Goal: Information Seeking & Learning: Understand process/instructions

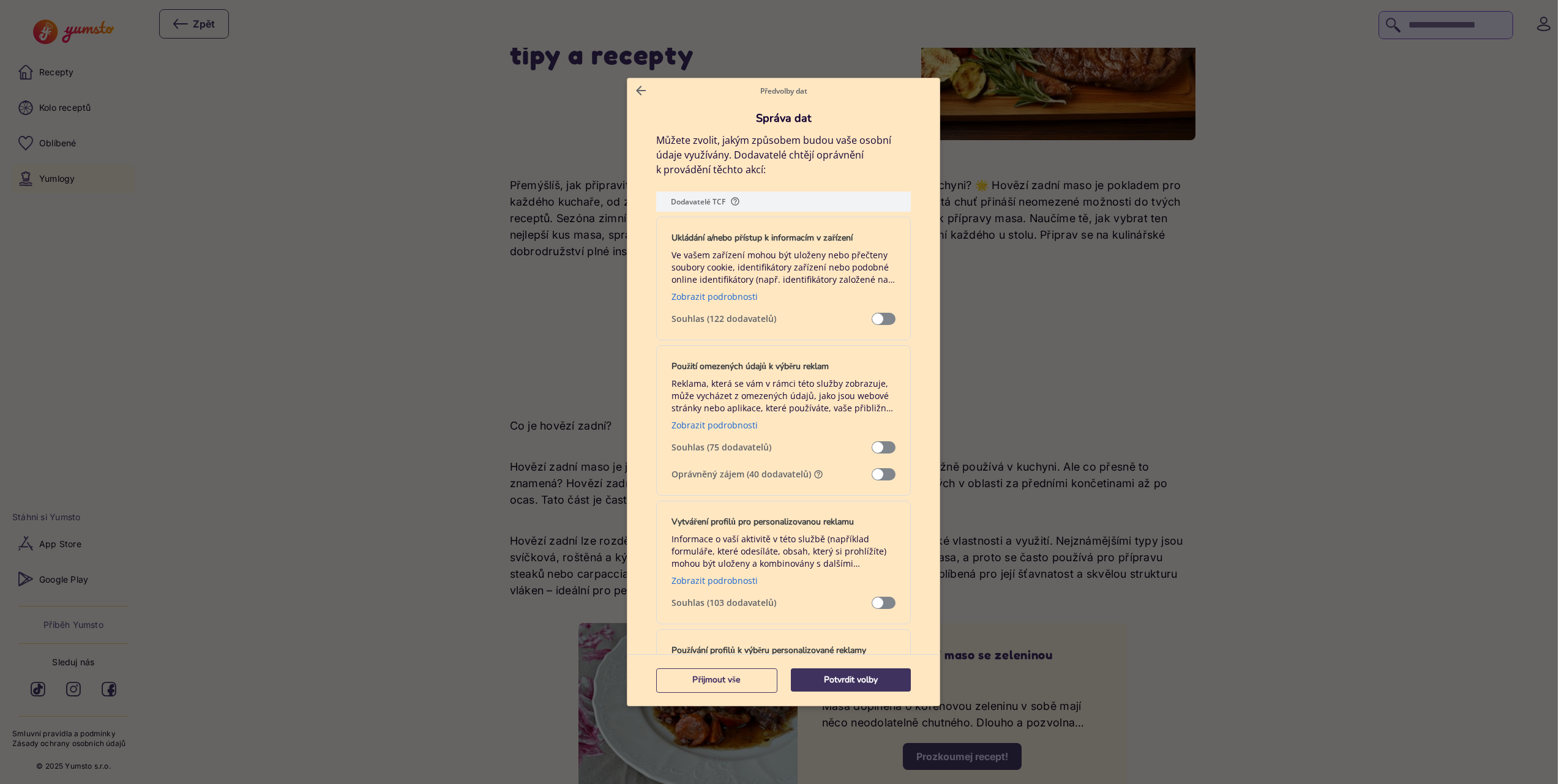
scroll to position [127, 0]
click at [892, 469] on span "Správa dat" at bounding box center [883, 474] width 24 height 12
click at [887, 480] on span "Správa dat" at bounding box center [883, 474] width 24 height 12
click at [887, 479] on span "Správa dat" at bounding box center [883, 474] width 24 height 12
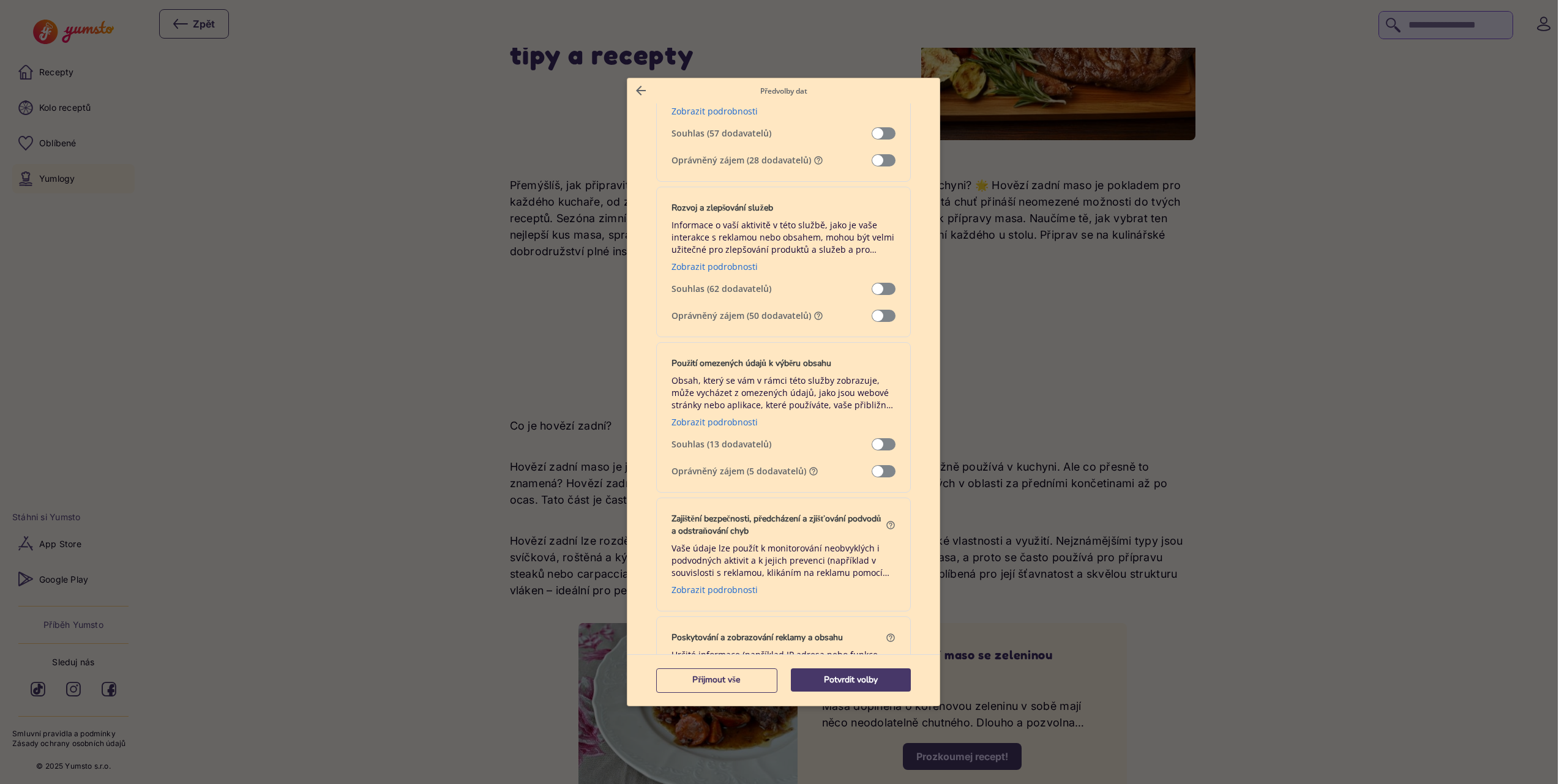
scroll to position [1212, 0]
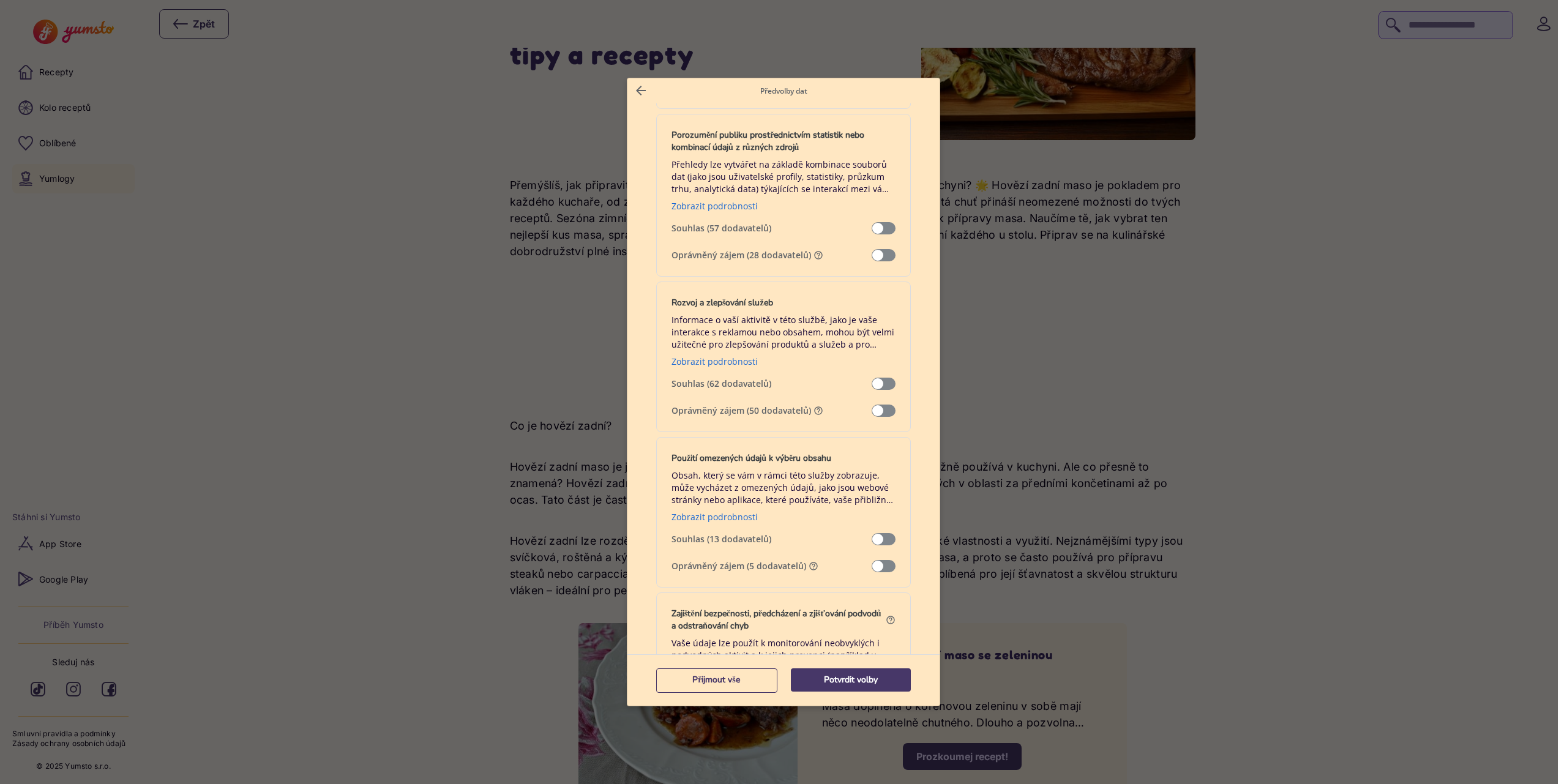
click at [887, 261] on span "Správa dat" at bounding box center [883, 255] width 24 height 12
click at [887, 418] on div "Rozvoj a zlepšování služeb Informace o vaší aktivitě v této službě, jako je vaš…" at bounding box center [784, 356] width 255 height 150
click at [887, 408] on span "Správa dat" at bounding box center [883, 410] width 24 height 12
click at [884, 571] on span "Správa dat" at bounding box center [883, 566] width 24 height 12
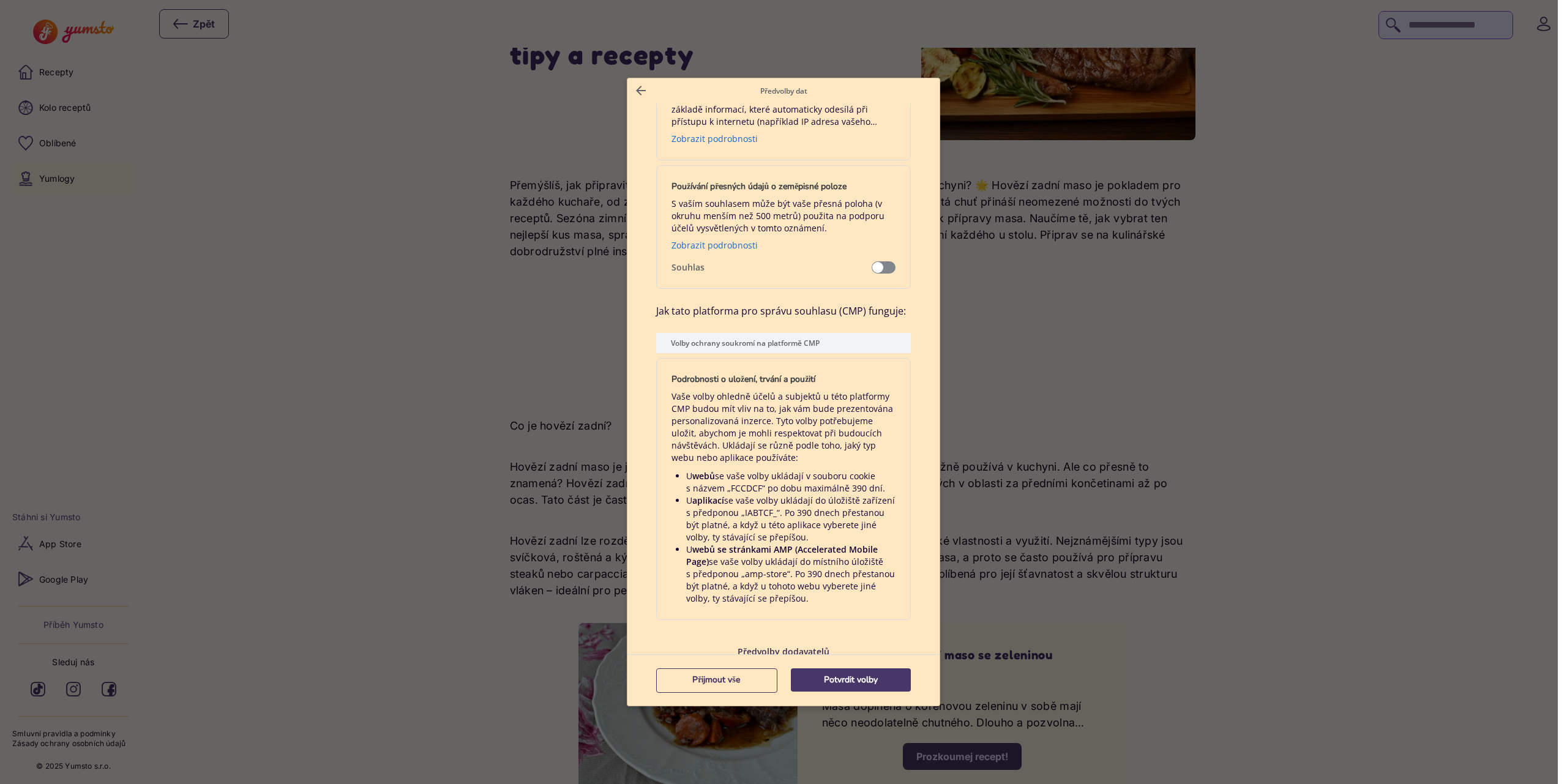
scroll to position [2338, 0]
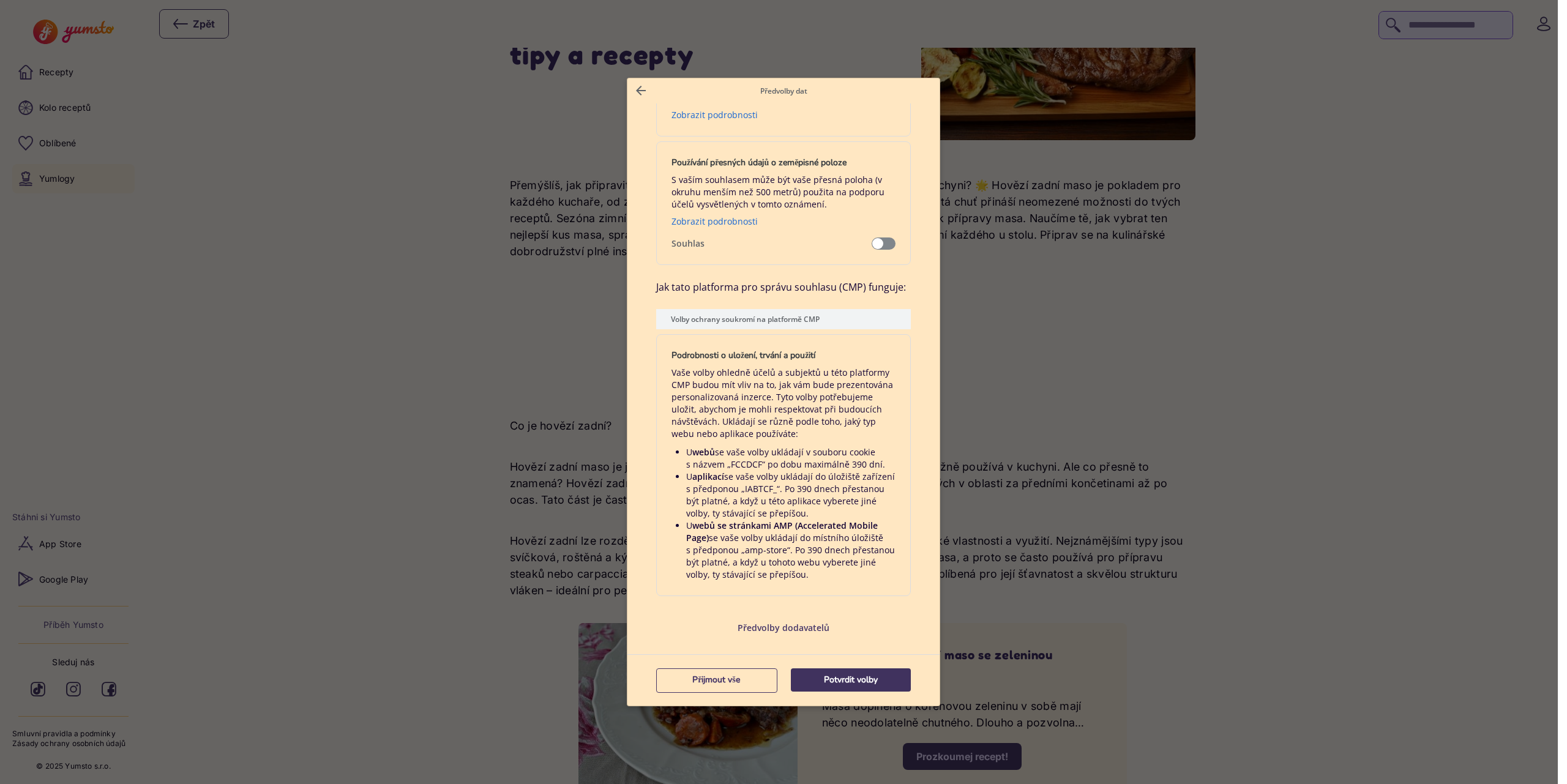
click at [884, 685] on p "Potvrdit volby" at bounding box center [851, 679] width 120 height 12
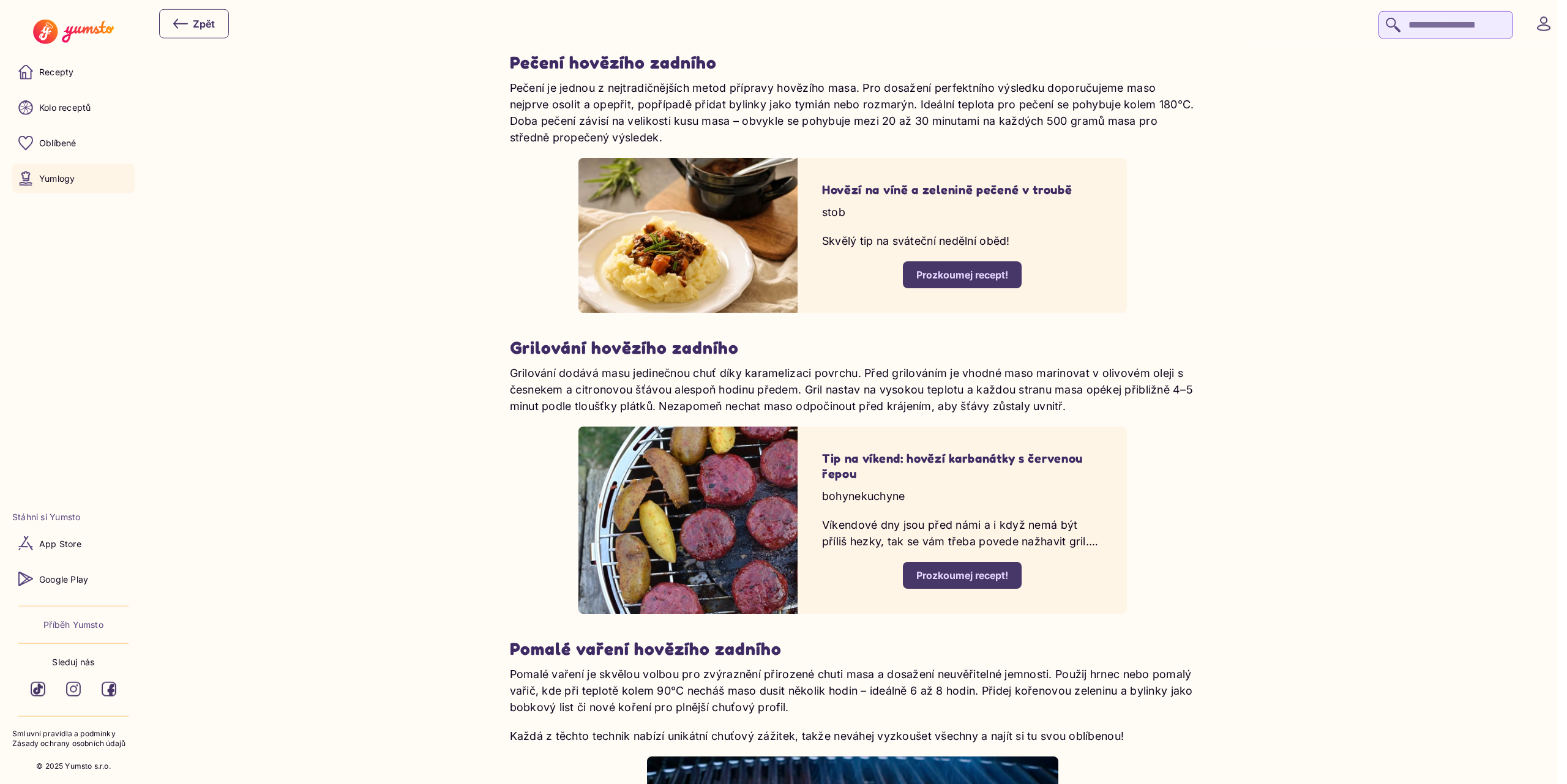
scroll to position [1900, 0]
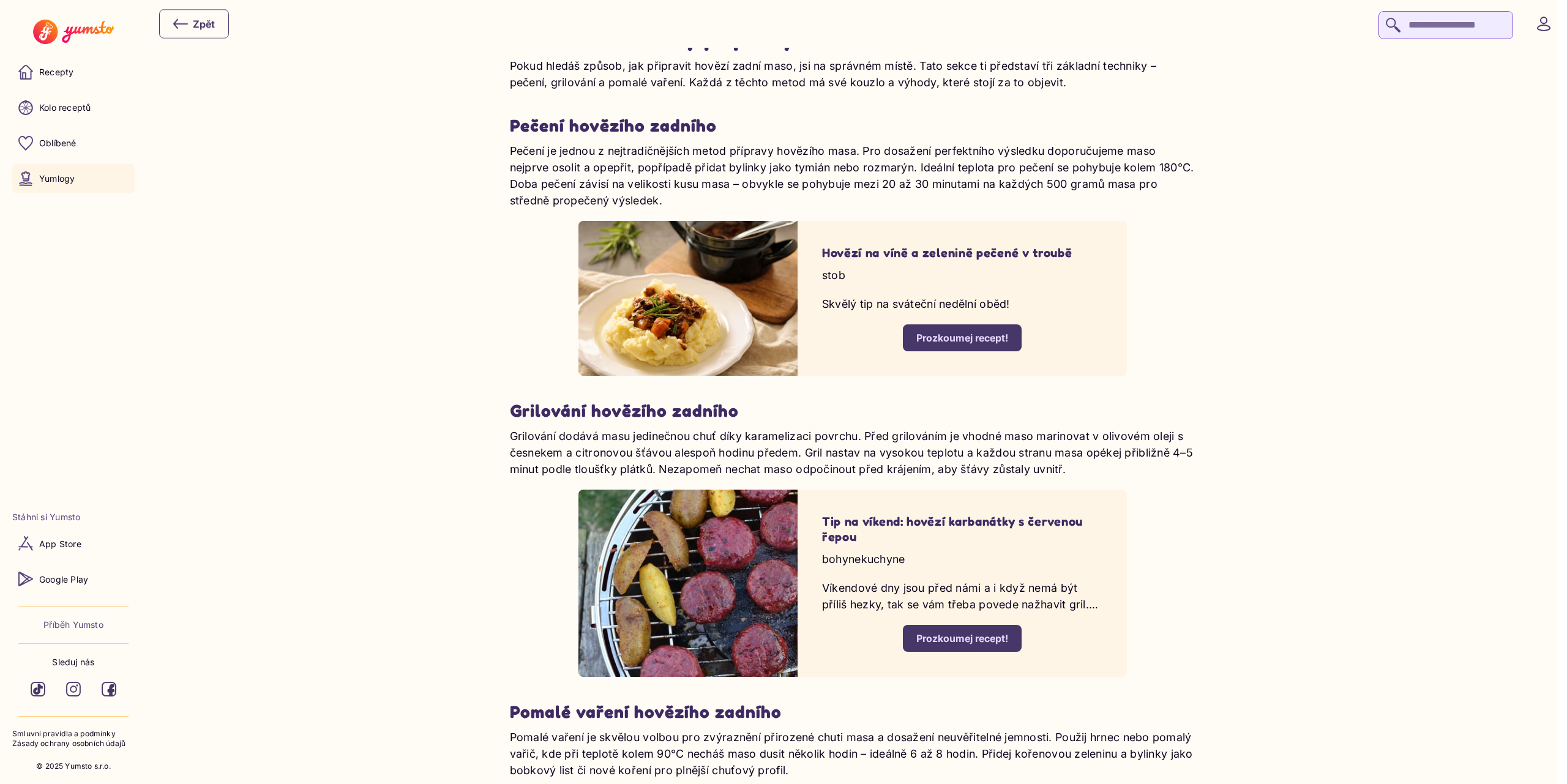
drag, startPoint x: 982, startPoint y: 342, endPoint x: 982, endPoint y: 351, distance: 9.0
click at [981, 340] on div "Prozkoumej recept!" at bounding box center [962, 338] width 92 height 14
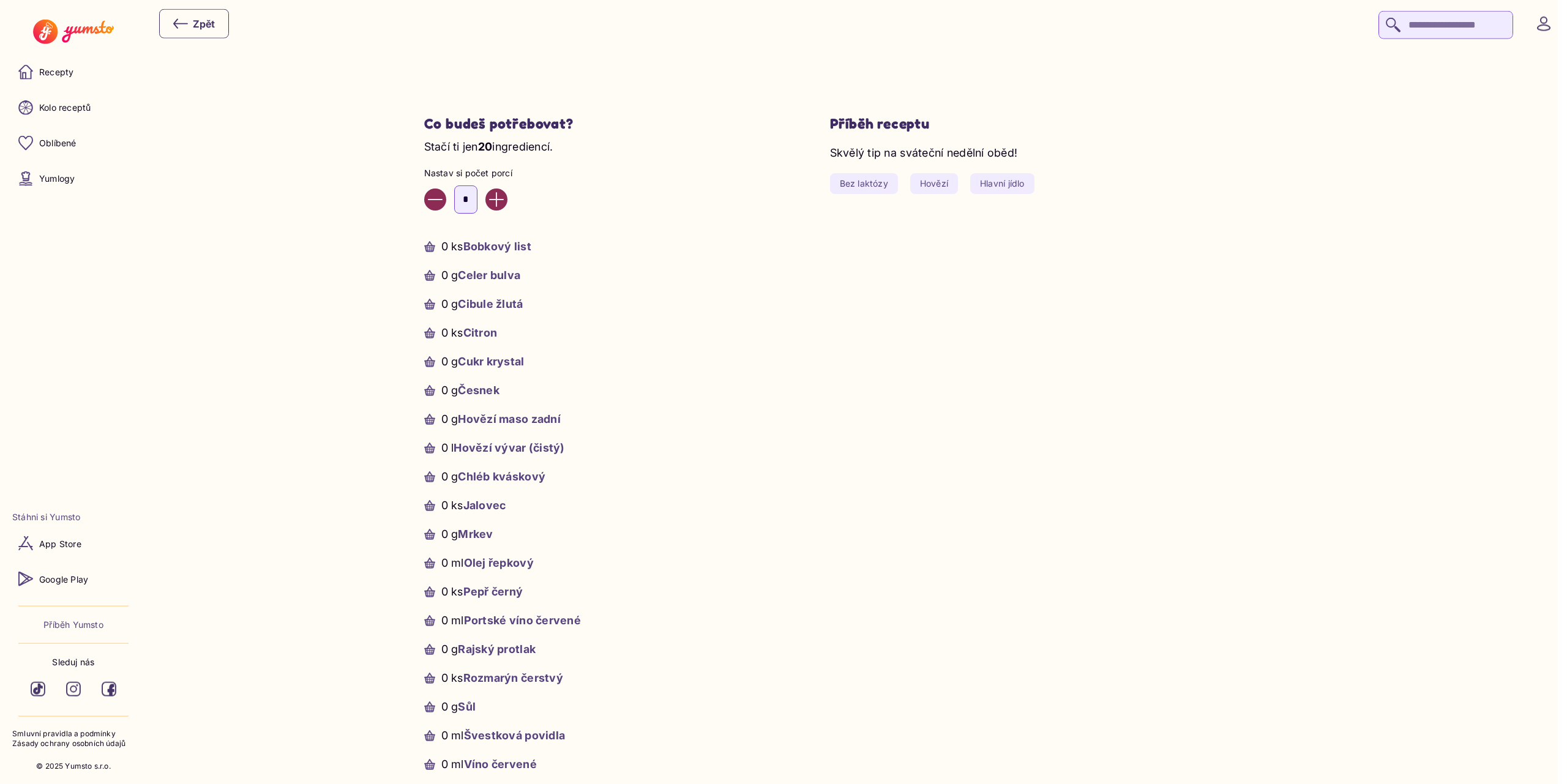
scroll to position [380, 0]
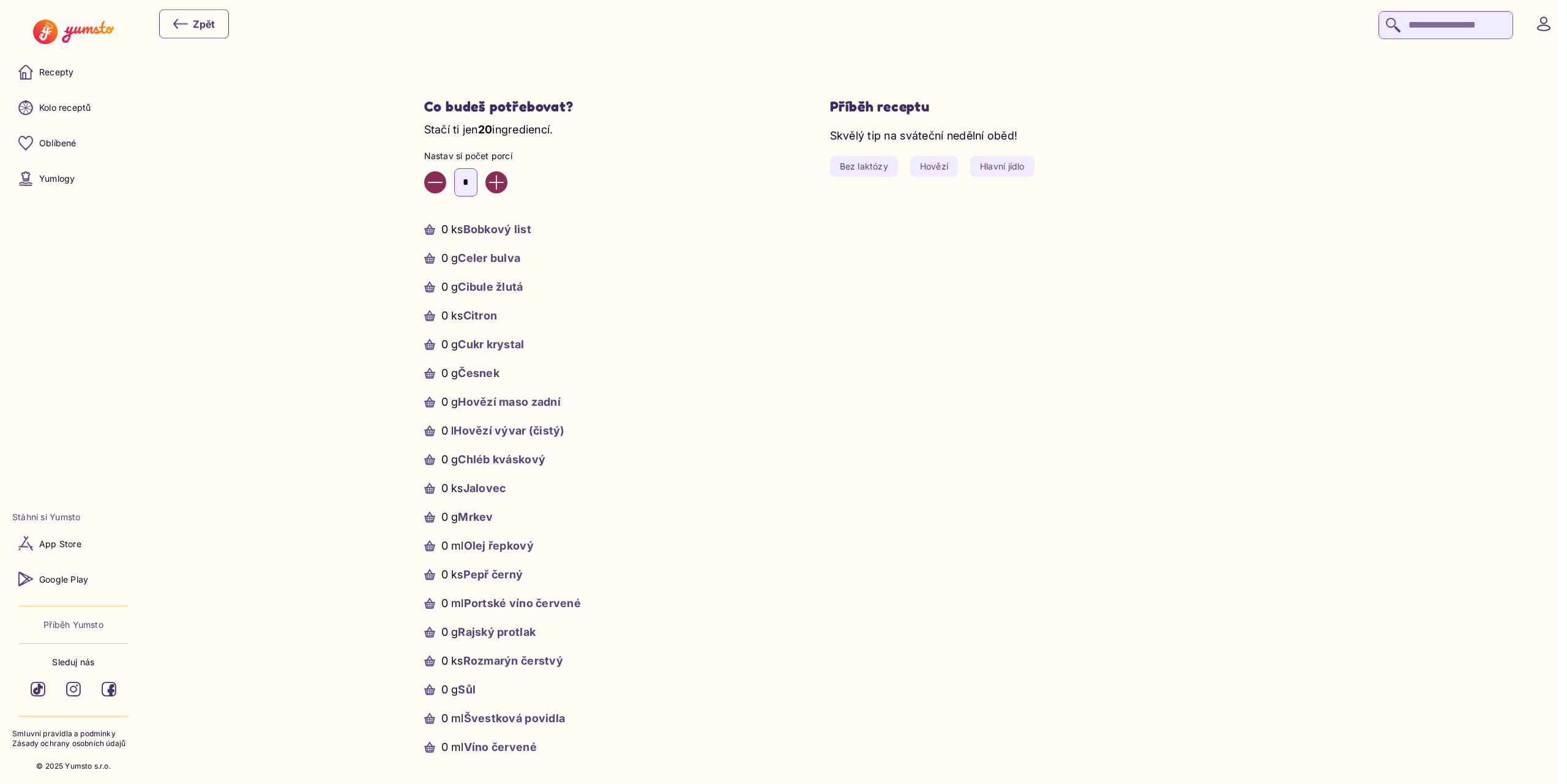
click at [503, 186] on icon "Increase value" at bounding box center [496, 183] width 15 height 15
click at [503, 183] on icon "Increase value" at bounding box center [495, 182] width 14 height 14
drag, startPoint x: 513, startPoint y: 183, endPoint x: 477, endPoint y: 186, distance: 36.1
click at [503, 184] on icon "Increase value" at bounding box center [496, 183] width 15 height 15
click at [438, 178] on icon "Decrease value" at bounding box center [435, 183] width 15 height 15
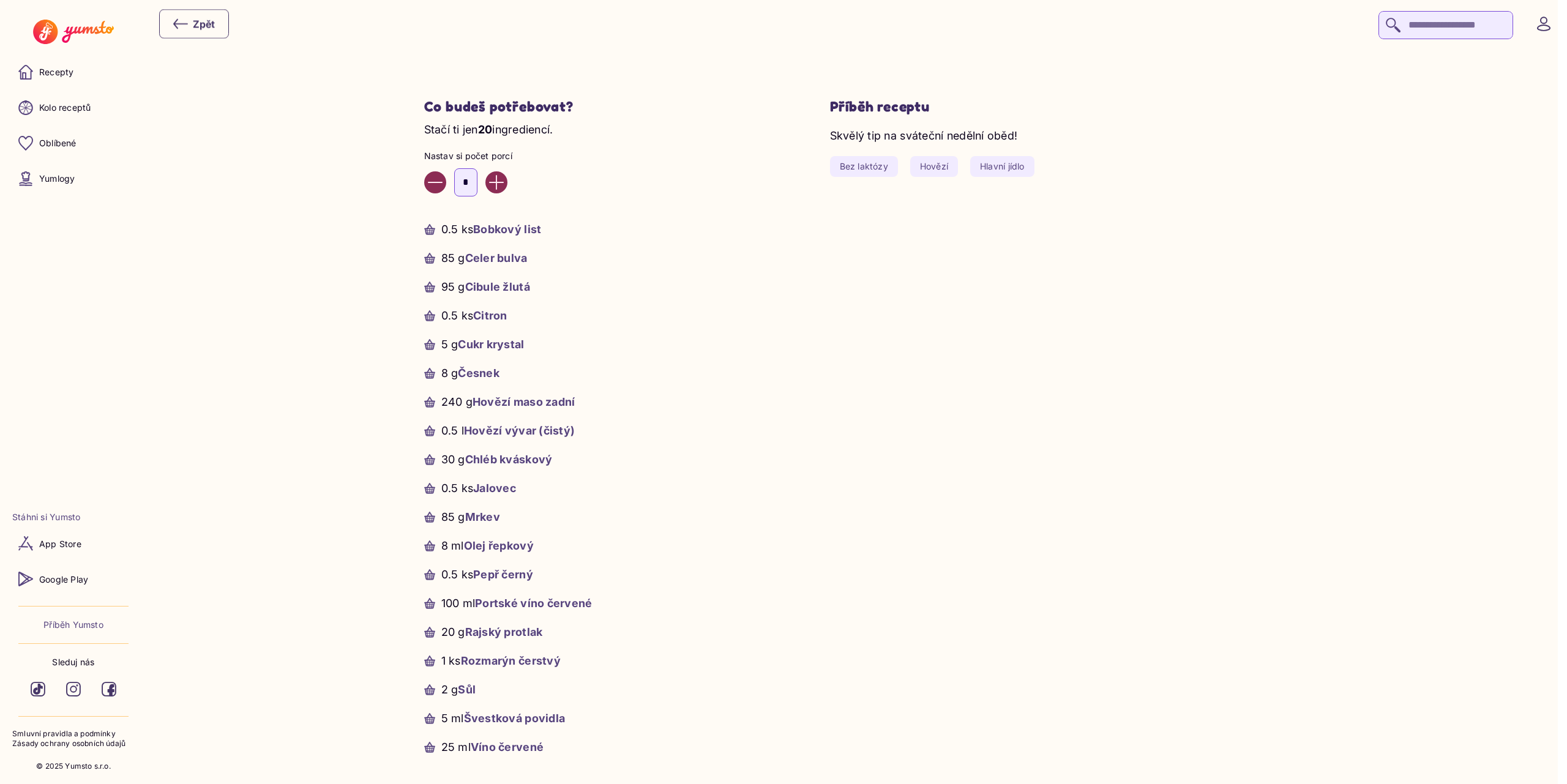
click at [438, 178] on icon "Decrease value" at bounding box center [435, 183] width 15 height 15
type input "*"
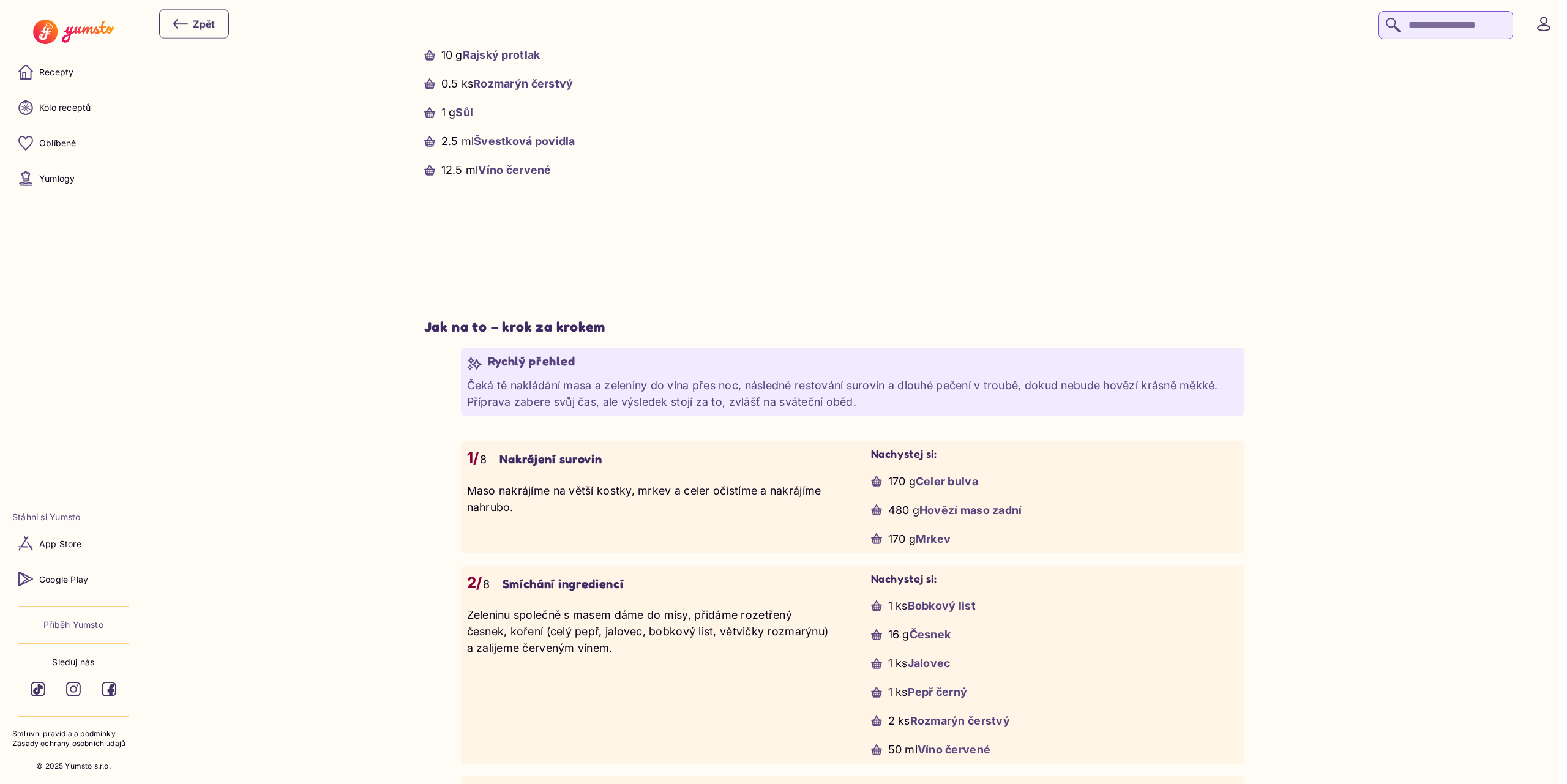
scroll to position [1139, 0]
